Goal: Find specific page/section: Find specific page/section

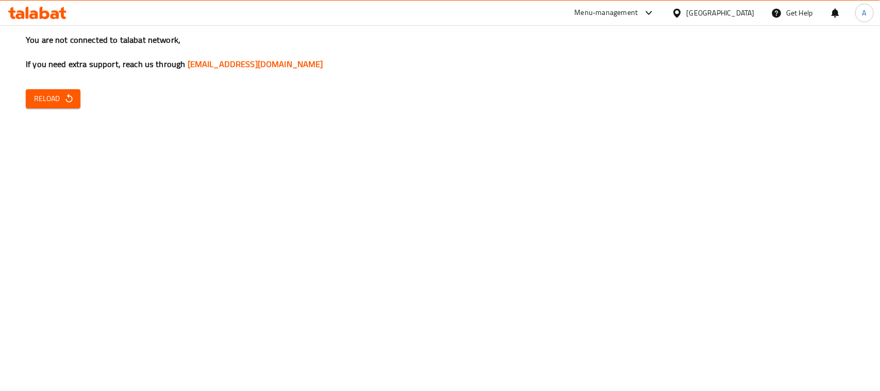
click at [51, 96] on span "Reload" at bounding box center [53, 98] width 38 height 13
click at [45, 89] on button "Reload" at bounding box center [53, 98] width 55 height 19
